Goal: Information Seeking & Learning: Learn about a topic

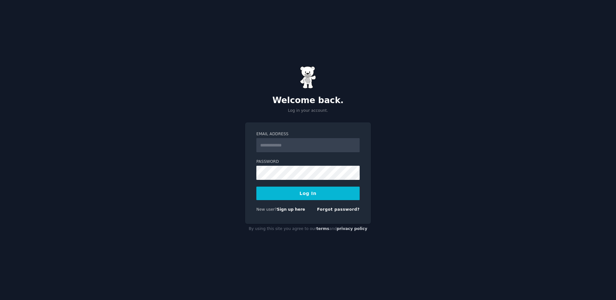
type input "**********"
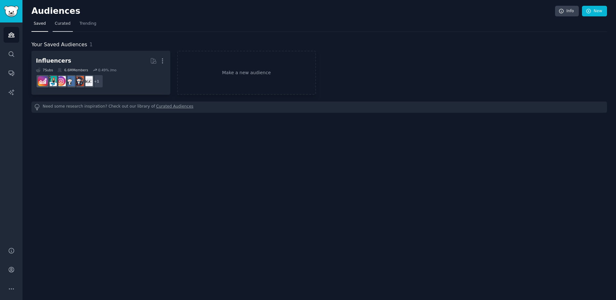
click at [62, 19] on link "Curated" at bounding box center [63, 25] width 20 height 13
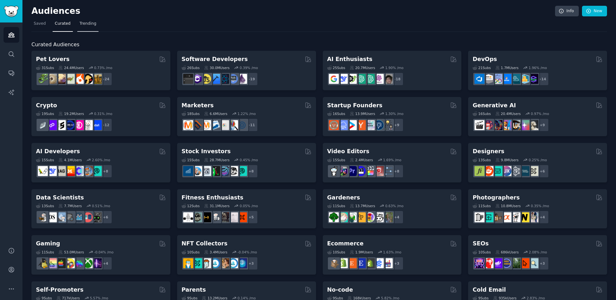
click at [80, 23] on span "Trending" at bounding box center [88, 24] width 17 height 6
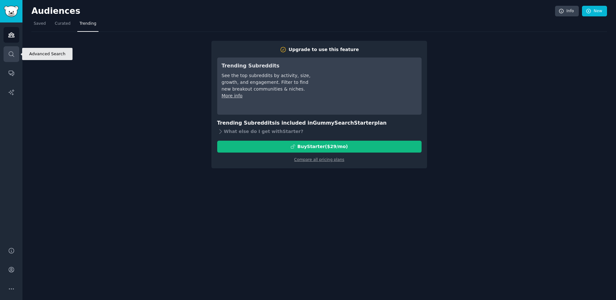
click at [8, 54] on icon "Sidebar" at bounding box center [11, 54] width 7 height 7
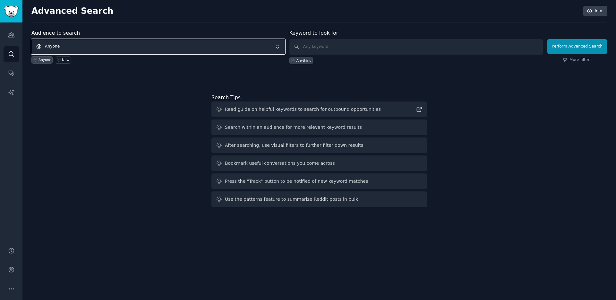
click at [97, 45] on span "Anyone" at bounding box center [158, 46] width 254 height 15
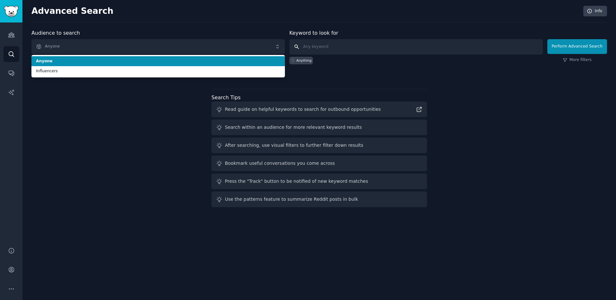
click at [454, 46] on input "text" at bounding box center [416, 46] width 254 height 15
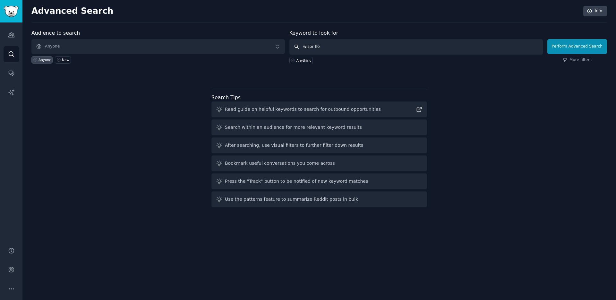
type input "wispr flow"
click button "Perform Advanced Search" at bounding box center [577, 46] width 60 height 15
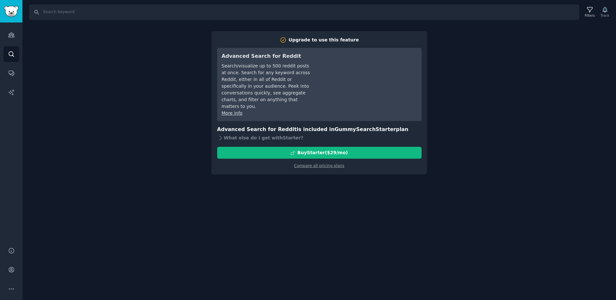
click at [13, 84] on div "Audiences Search Conversations AI Reports" at bounding box center [11, 130] width 22 height 217
click at [13, 94] on icon "Sidebar" at bounding box center [10, 91] width 5 height 5
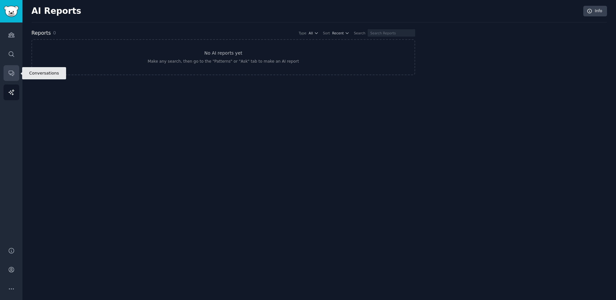
click at [12, 73] on icon "Sidebar" at bounding box center [11, 73] width 7 height 7
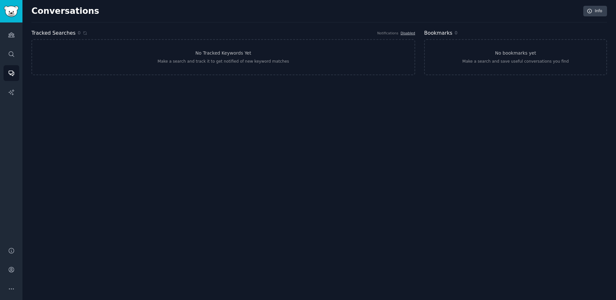
click at [24, 13] on div "Conversations Info Tracked Searches 0 Notifications Disabled No Tracked Keyword…" at bounding box center [319, 150] width 594 height 300
click at [6, 12] on img "Sidebar" at bounding box center [11, 11] width 15 height 11
